Goal: Task Accomplishment & Management: Use online tool/utility

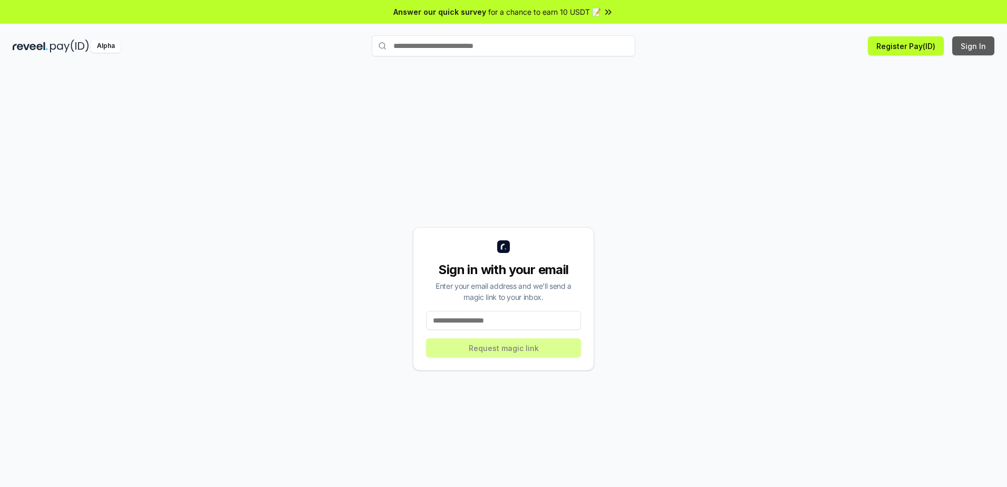
click at [975, 45] on button "Sign In" at bounding box center [973, 45] width 42 height 19
click at [979, 42] on button "Sign In" at bounding box center [973, 45] width 42 height 19
click at [972, 45] on button "Sign In" at bounding box center [973, 45] width 42 height 19
click at [477, 321] on input at bounding box center [503, 320] width 155 height 19
type input "**********"
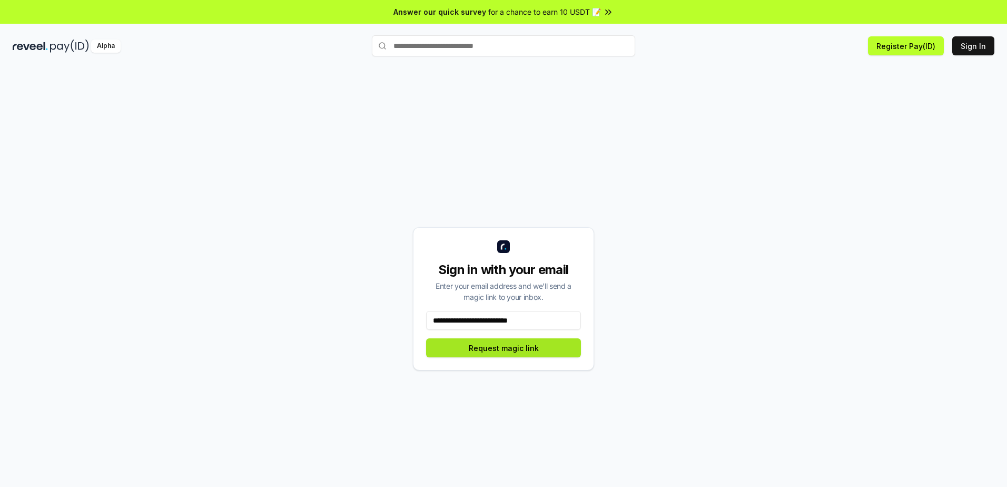
click at [537, 349] on button "Request magic link" at bounding box center [503, 347] width 155 height 19
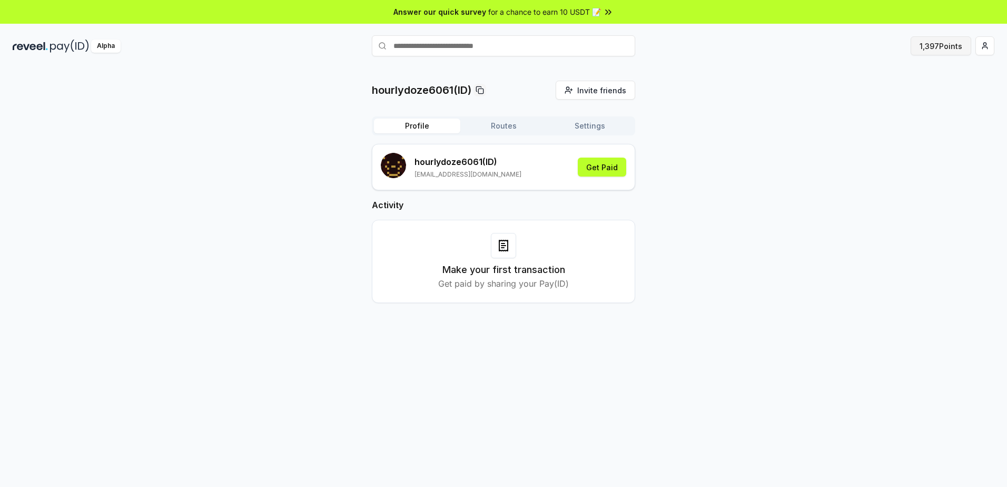
click at [948, 46] on button "1,397 Points" at bounding box center [941, 45] width 61 height 19
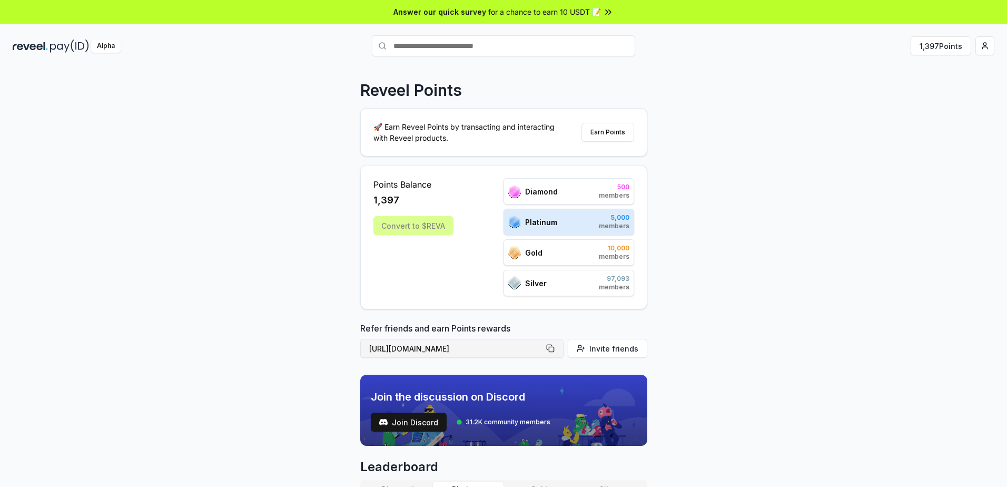
click at [553, 346] on button "[URL][DOMAIN_NAME]" at bounding box center [461, 348] width 203 height 19
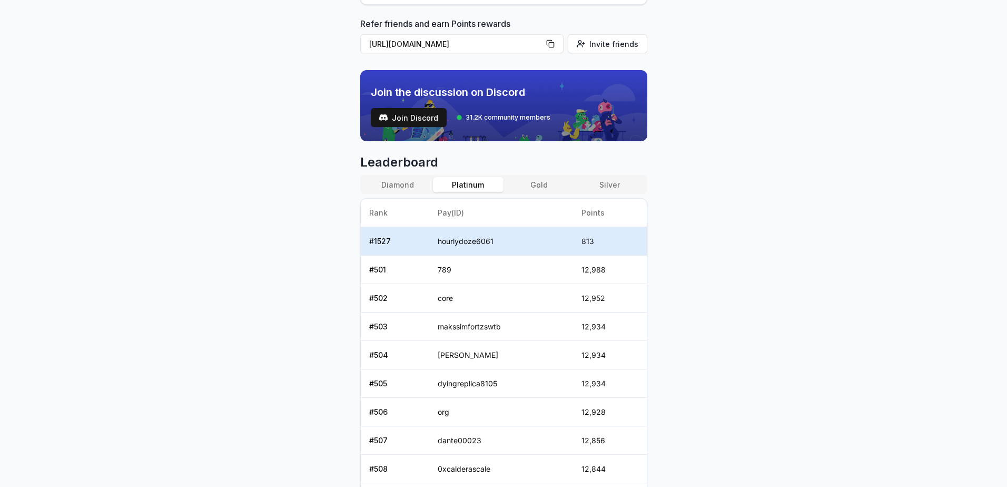
scroll to position [316, 0]
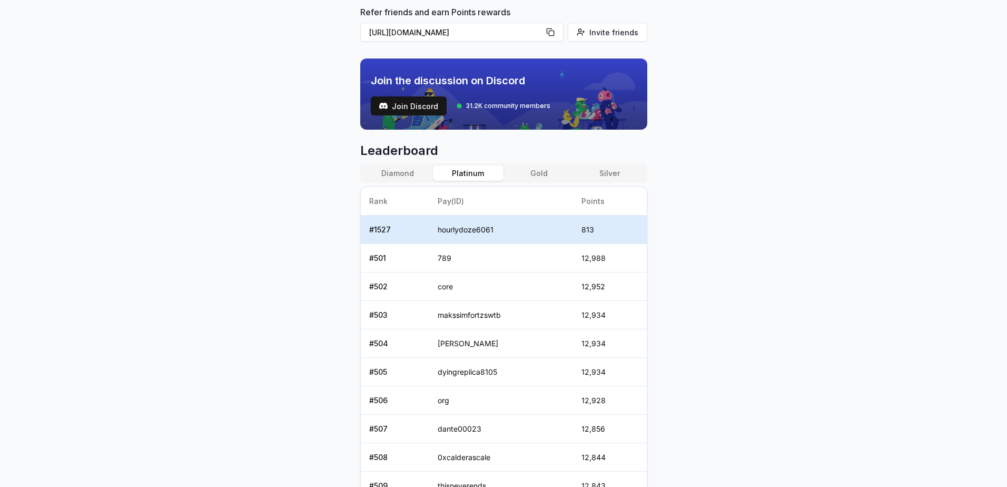
click at [617, 176] on button "Silver" at bounding box center [609, 172] width 71 height 15
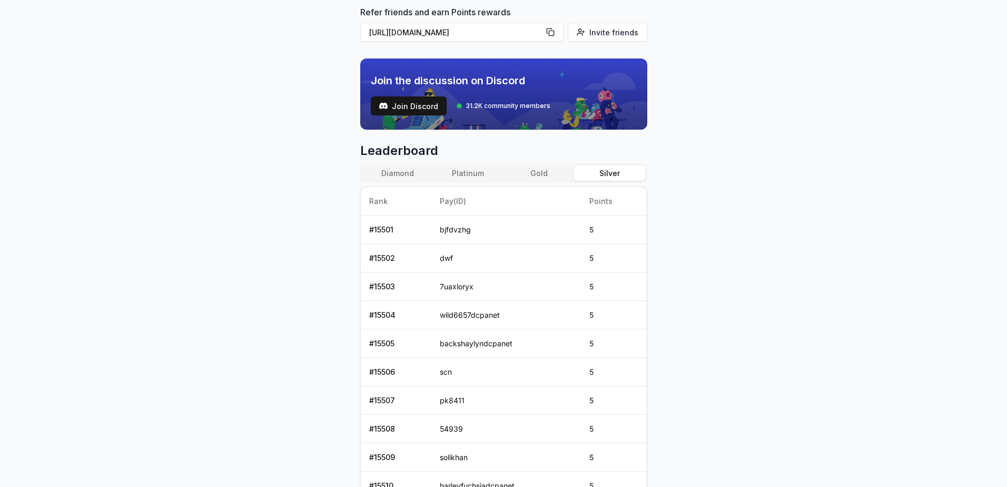
click at [473, 170] on button "Platinum" at bounding box center [468, 172] width 71 height 15
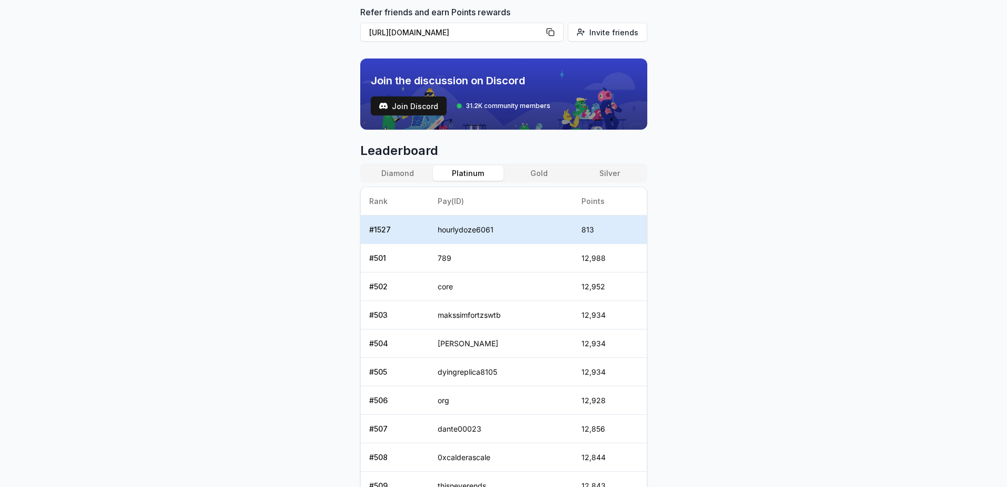
click at [412, 172] on button "Diamond" at bounding box center [397, 172] width 71 height 15
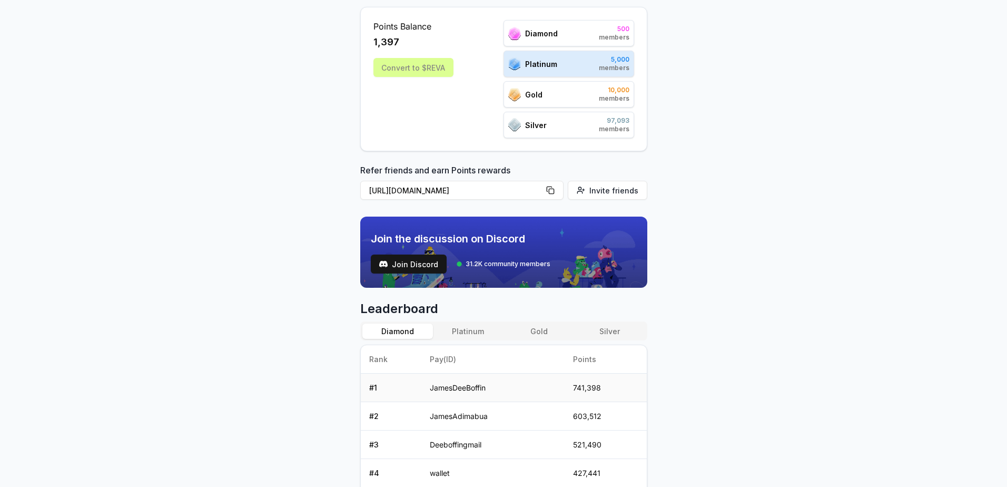
scroll to position [0, 0]
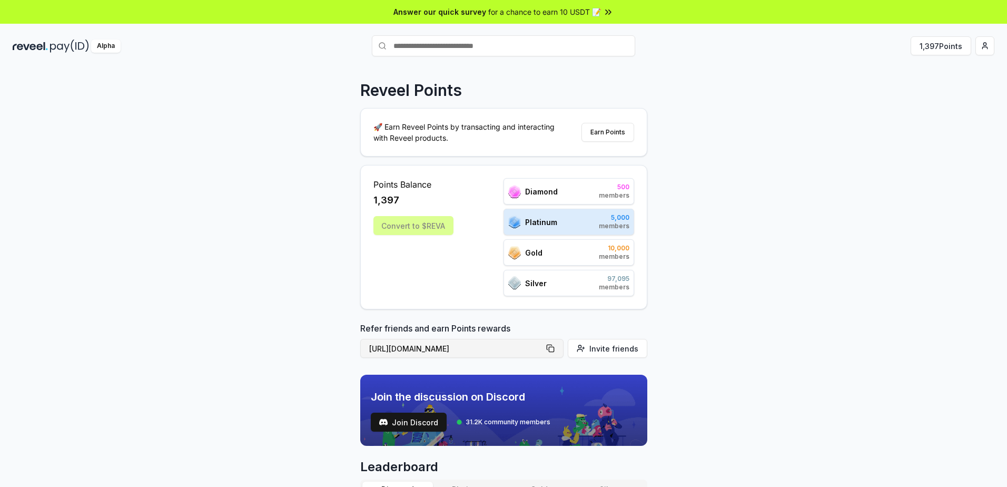
click at [551, 347] on button "https://reveel.id/refer/hourlydoze6061" at bounding box center [461, 348] width 203 height 19
click at [476, 42] on input "text" at bounding box center [503, 45] width 263 height 21
click at [931, 47] on button "1,397 Points" at bounding box center [941, 45] width 61 height 19
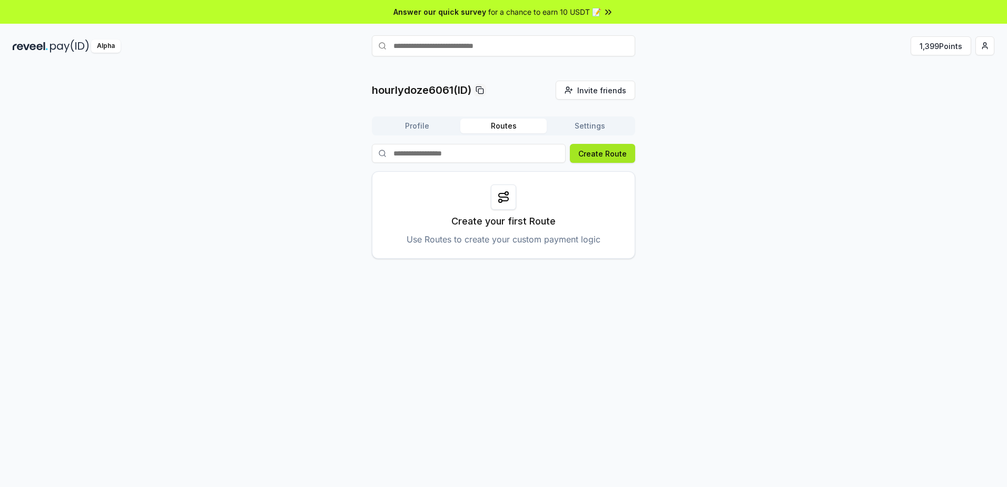
click at [593, 152] on button "Create Route" at bounding box center [602, 153] width 65 height 19
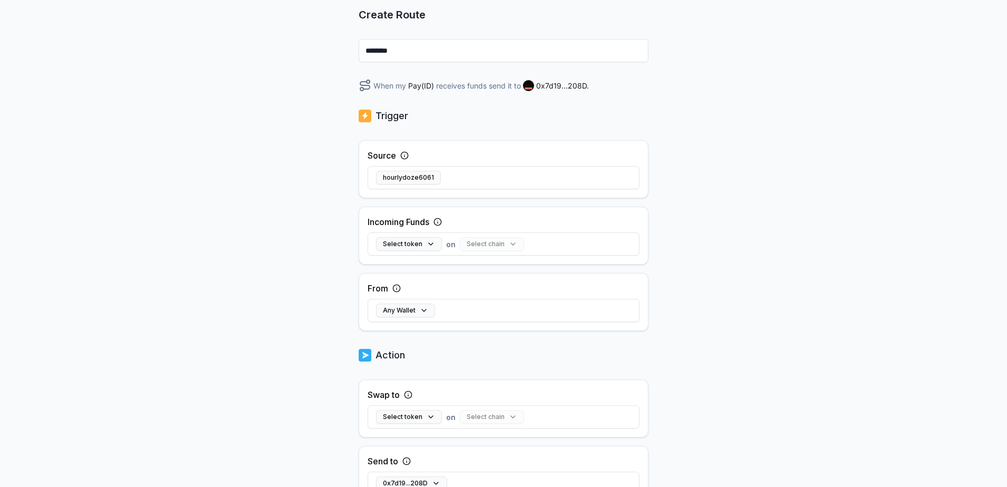
scroll to position [105, 0]
click at [419, 237] on button "Select token" at bounding box center [409, 241] width 66 height 14
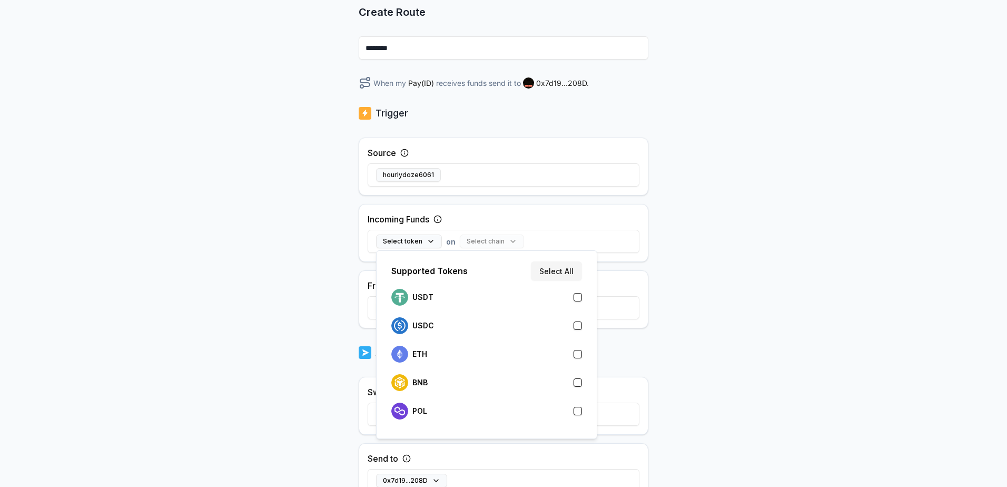
click at [577, 300] on button "button" at bounding box center [578, 297] width 8 height 8
click at [729, 212] on div "Back Create Route ******** When my Pay(ID) receives USDT on send it to 0x7d19..…" at bounding box center [503, 182] width 1007 height 457
click at [456, 237] on button "Select chain" at bounding box center [471, 241] width 64 height 14
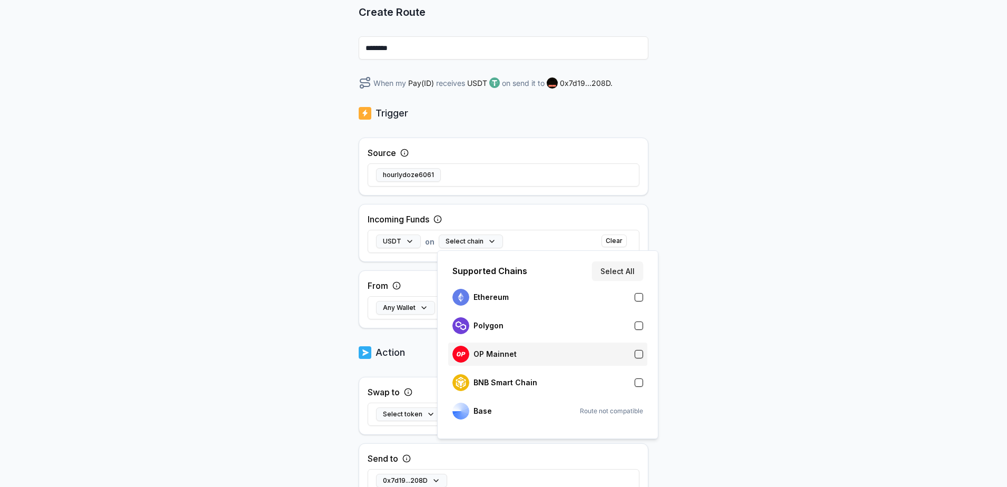
click at [509, 350] on p "OP Mainnet" at bounding box center [495, 354] width 43 height 8
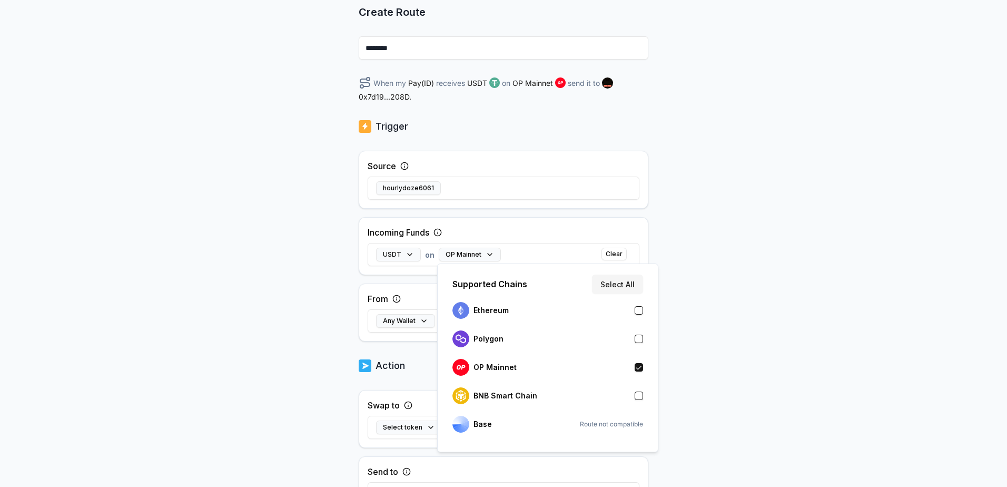
click at [313, 219] on div "Back Create Route ******** When my Pay(ID) receives USDT on OP Mainnet send it …" at bounding box center [503, 182] width 1007 height 457
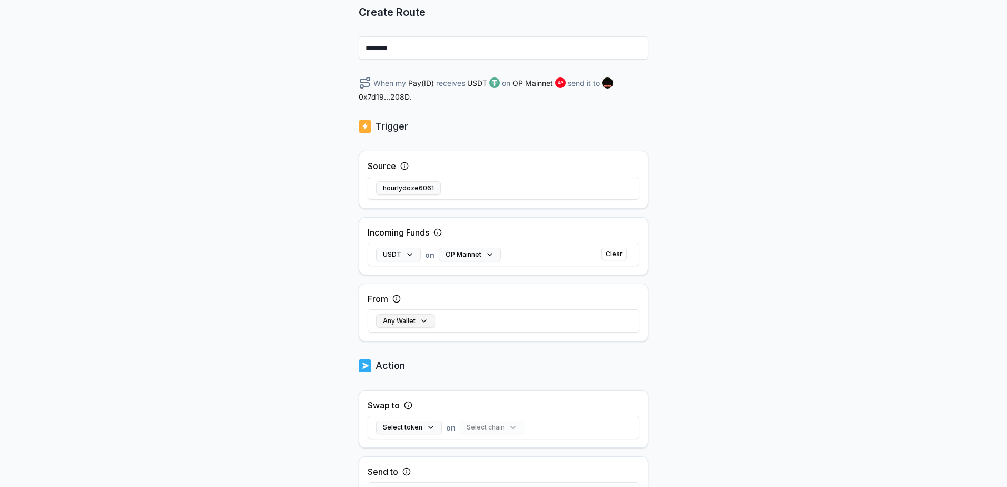
click at [401, 324] on button "Any Wallet" at bounding box center [405, 321] width 59 height 14
click at [714, 293] on div "Back Create Route ******** When my Pay(ID) receives USDT on OP Mainnet send it …" at bounding box center [503, 182] width 1007 height 457
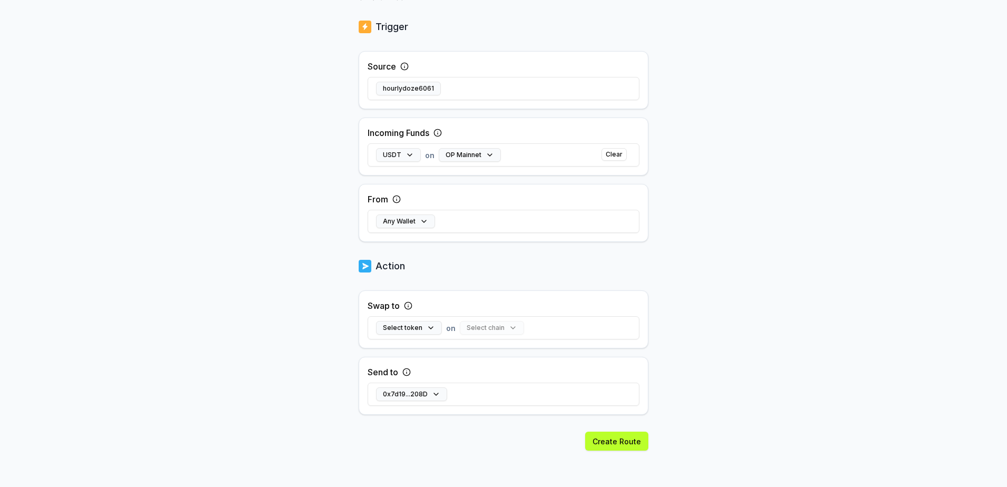
scroll to position [205, 0]
click at [418, 327] on button "Select token" at bounding box center [409, 327] width 66 height 14
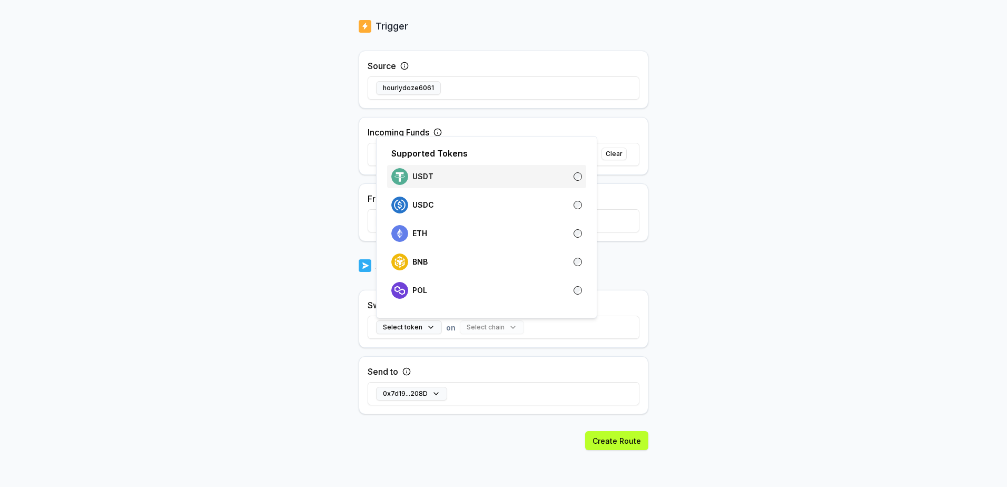
click at [514, 181] on div "USDT" at bounding box center [486, 176] width 191 height 17
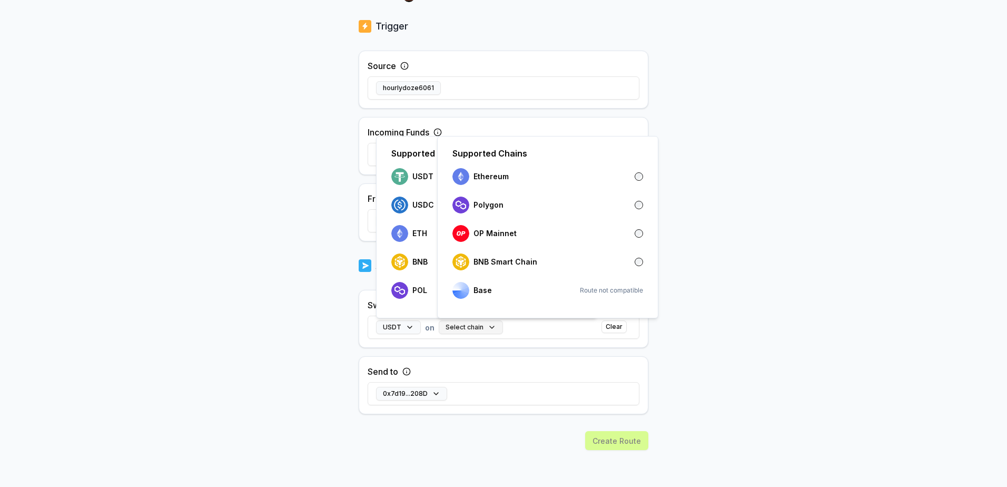
click at [463, 326] on button "Select chain" at bounding box center [471, 327] width 64 height 14
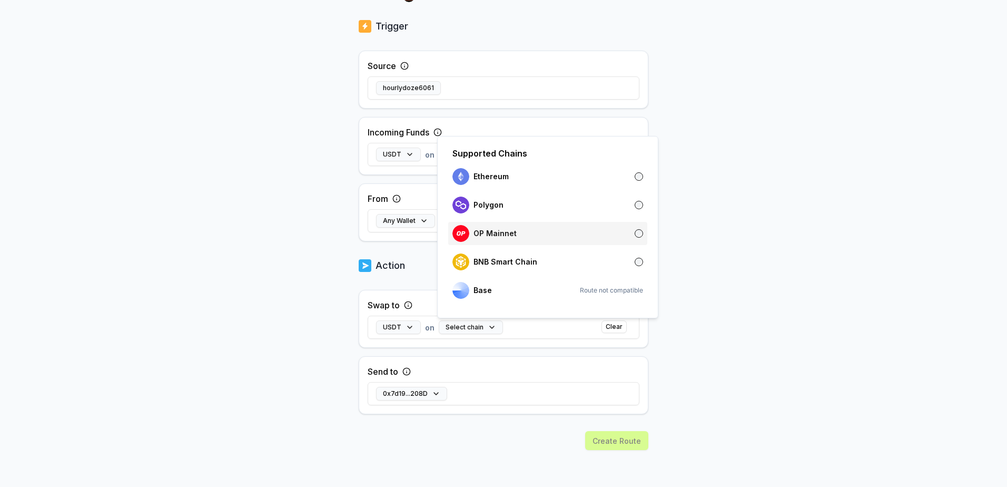
click at [518, 237] on div "OP Mainnet" at bounding box center [548, 233] width 191 height 17
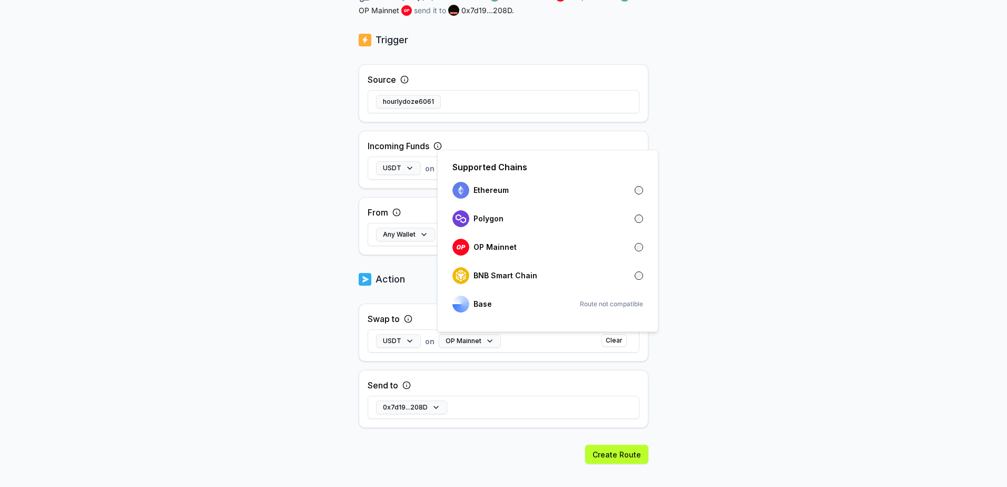
click at [275, 372] on body "Answer our quick survey for a chance to earn 10 USDT 📝 Alpha 1,399 Points Back …" at bounding box center [503, 243] width 1007 height 487
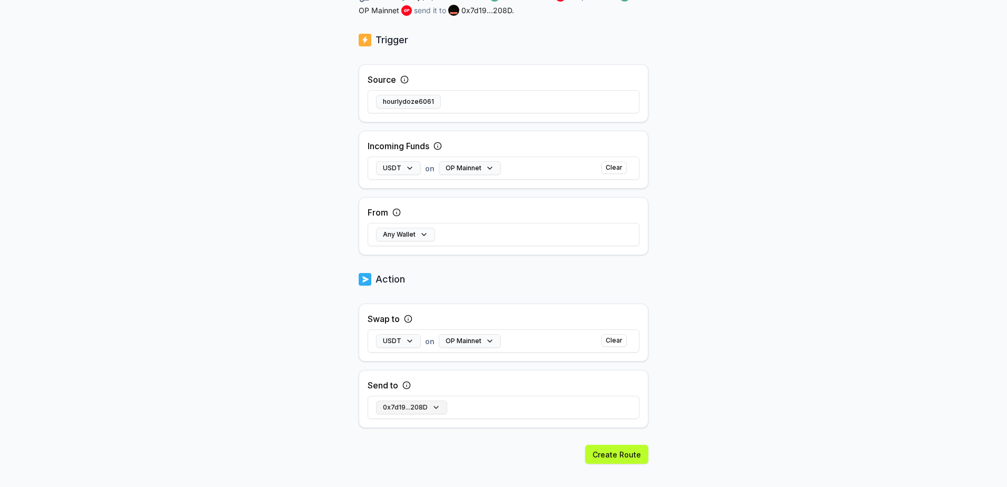
click at [431, 409] on button "0x7d19...208D" at bounding box center [411, 407] width 71 height 14
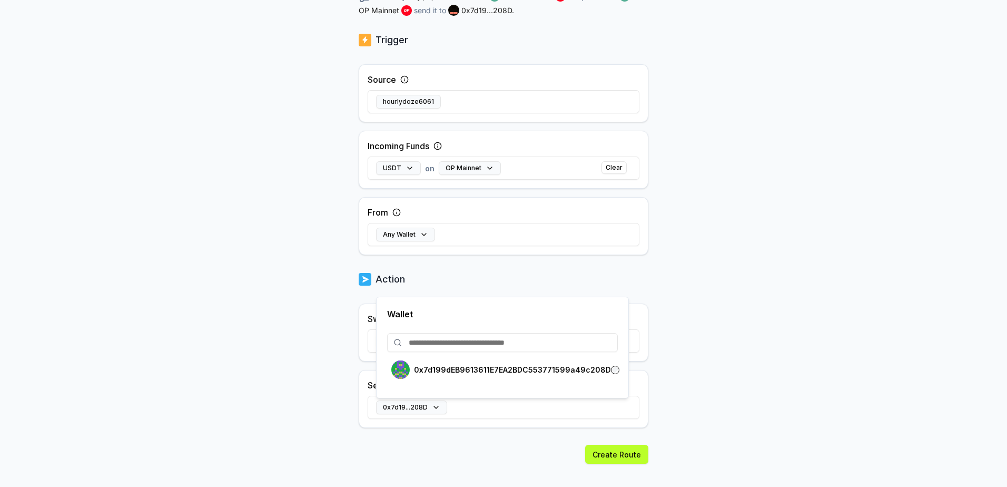
click at [782, 335] on body "Answer our quick survey for a chance to earn 10 USDT 📝 Alpha 1,399 Points Back …" at bounding box center [503, 243] width 1007 height 487
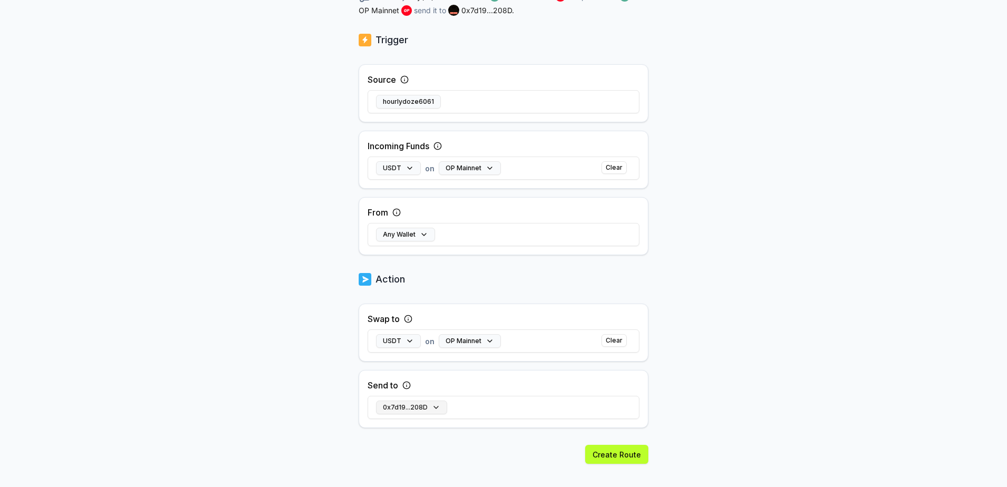
click at [413, 410] on button "0x7d19...208D" at bounding box center [411, 407] width 71 height 14
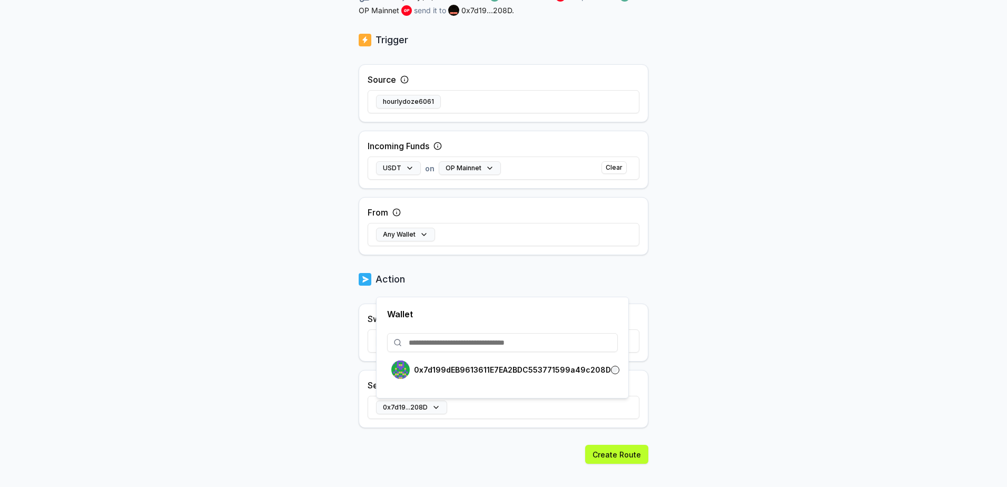
click at [487, 339] on input at bounding box center [502, 342] width 231 height 19
click at [736, 420] on body "Answer our quick survey for a chance to earn 10 USDT 📝 Alpha 1,399 Points Back …" at bounding box center [503, 243] width 1007 height 487
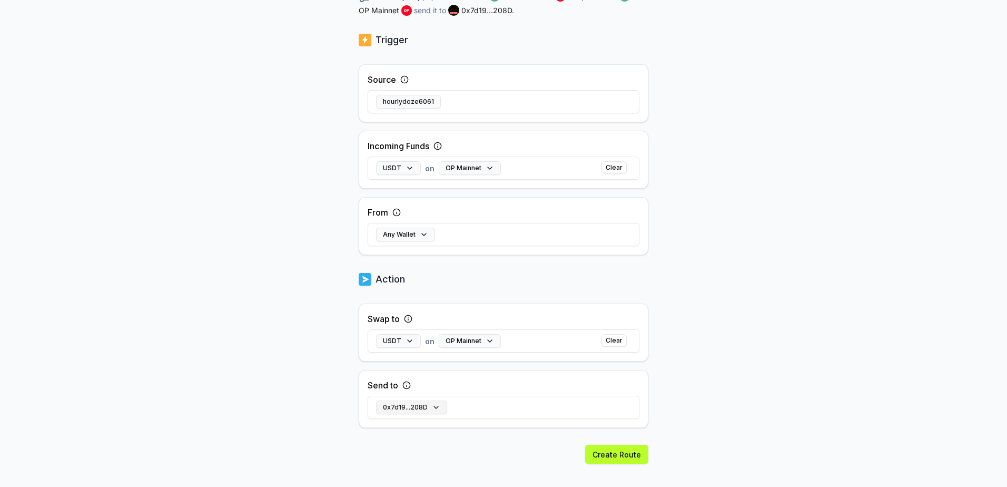
click at [434, 408] on button "0x7d19...208D" at bounding box center [411, 407] width 71 height 14
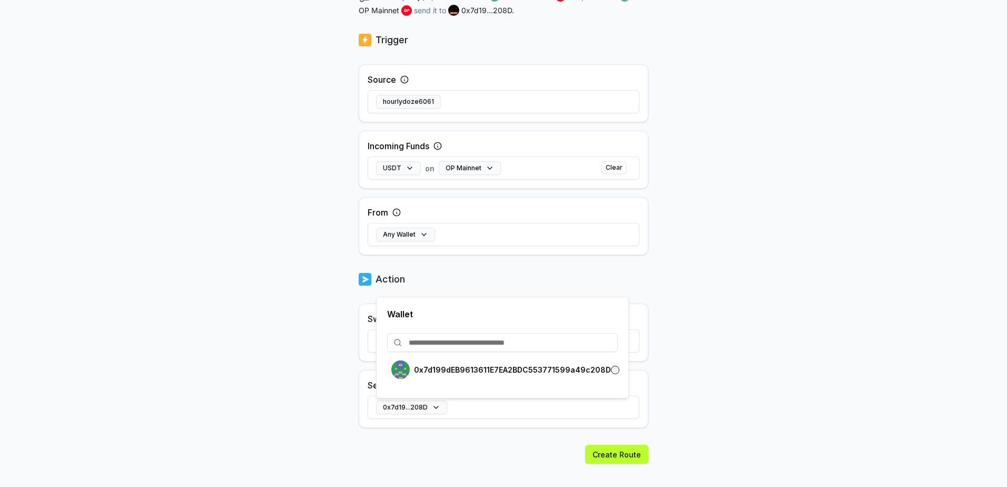
click at [435, 334] on input at bounding box center [502, 342] width 231 height 19
paste input "**********"
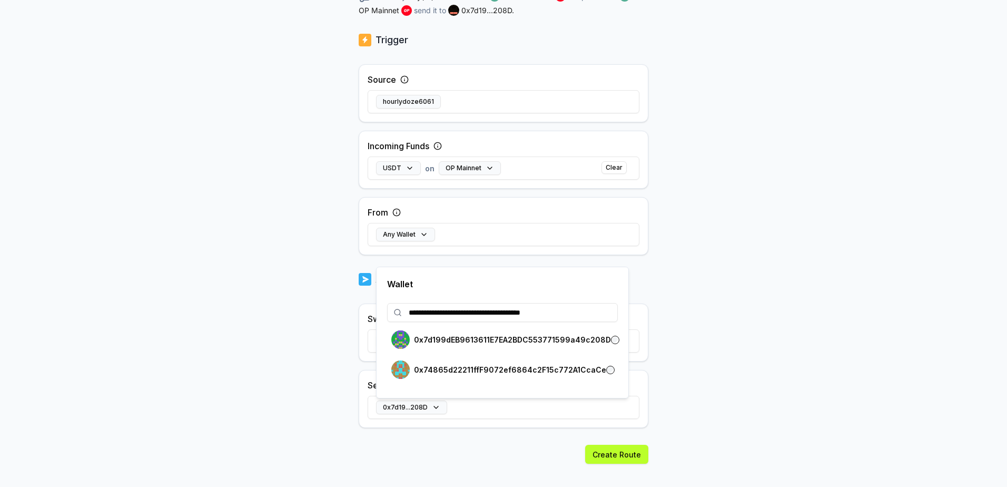
type input "**********"
click at [538, 449] on div "Create Route" at bounding box center [504, 473] width 290 height 56
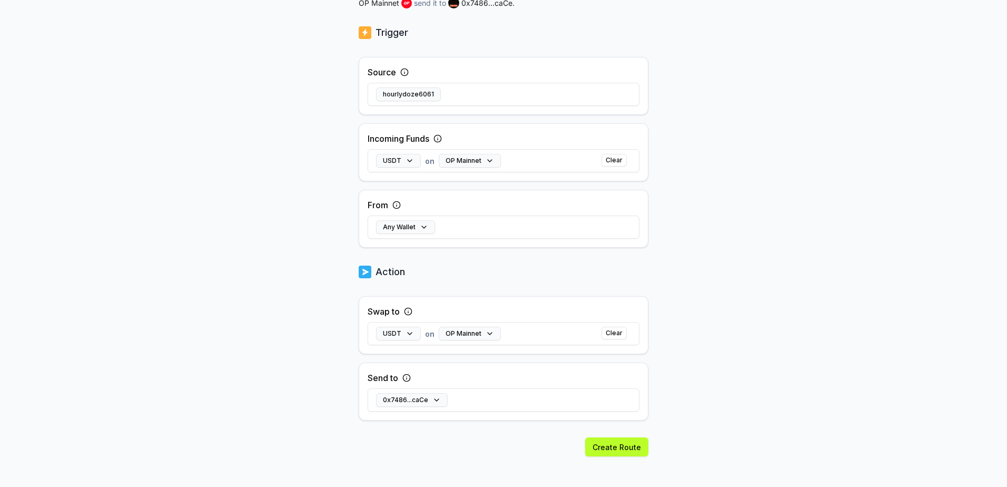
scroll to position [205, 0]
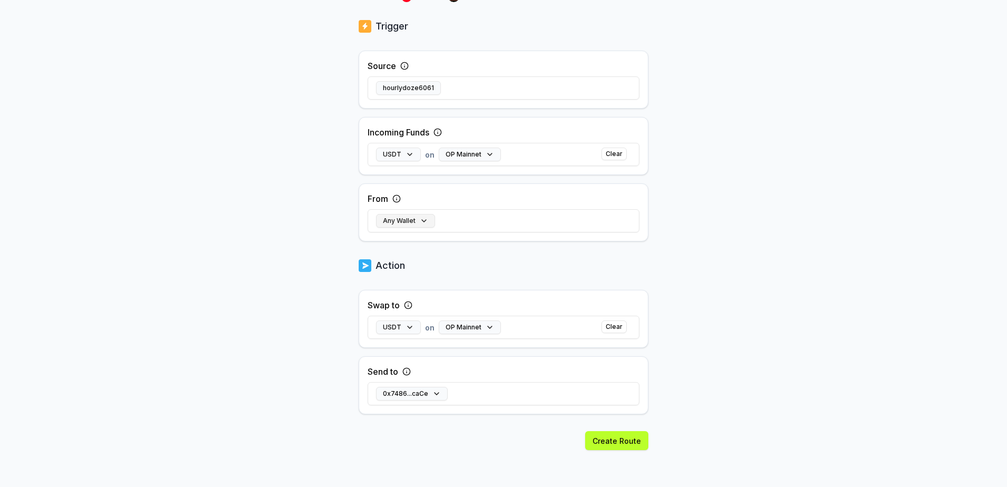
click at [423, 218] on button "Any Wallet" at bounding box center [405, 221] width 59 height 14
click at [458, 276] on input at bounding box center [502, 275] width 231 height 19
paste input "**********"
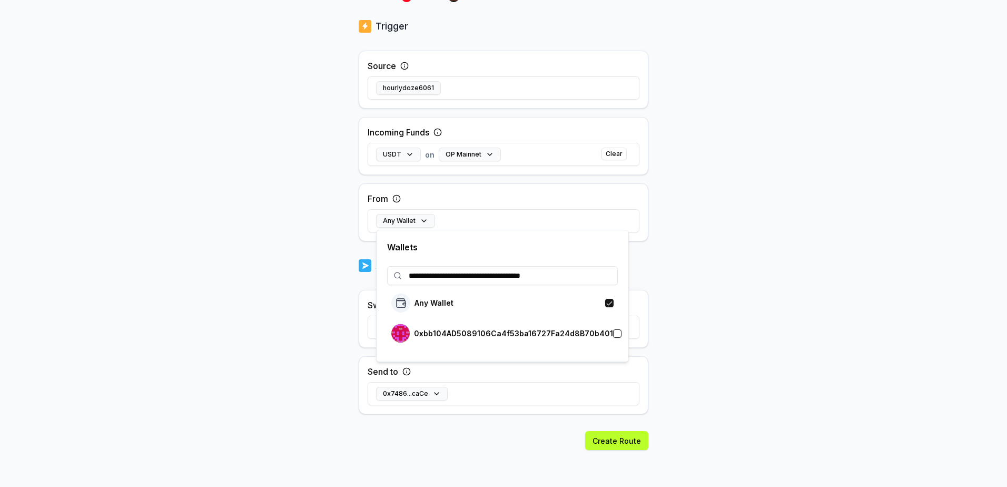
type input "**********"
click at [613, 334] on button "button" at bounding box center [617, 333] width 8 height 8
click at [730, 231] on div "Back Create Route ******** When my Pay(ID) receives USDT on OP Mainnet from 0xb…" at bounding box center [503, 82] width 1007 height 457
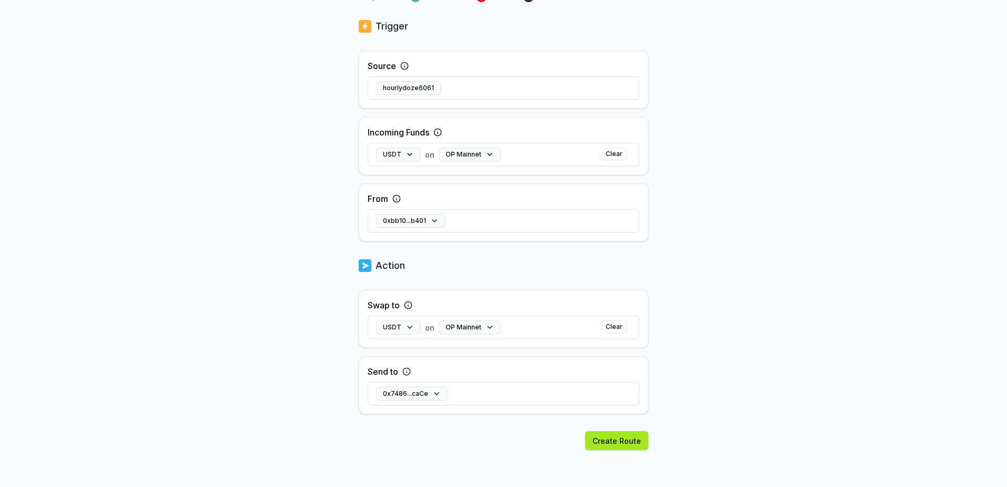
click at [631, 437] on button "Create Route" at bounding box center [616, 440] width 63 height 19
